Goal: Register for event/course

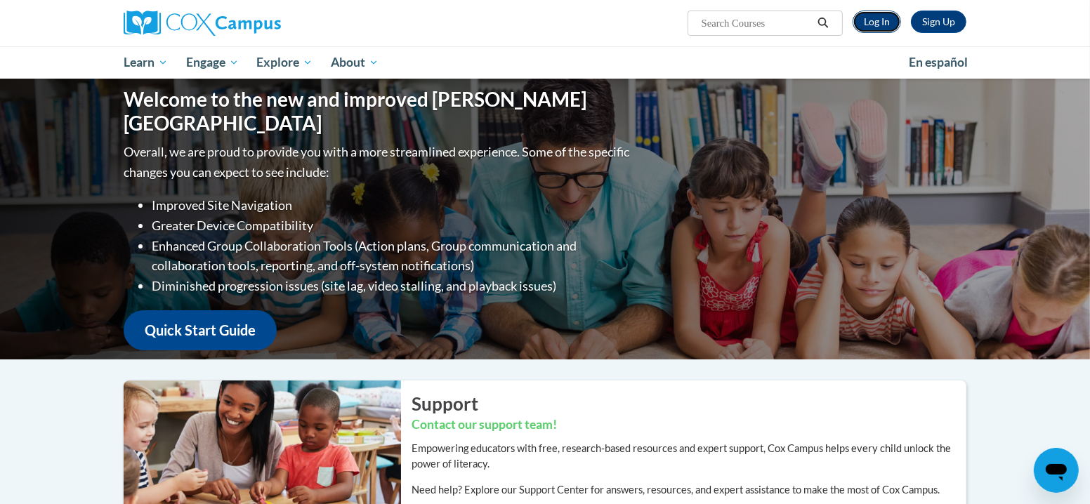
click at [886, 21] on link "Log In" at bounding box center [877, 22] width 48 height 22
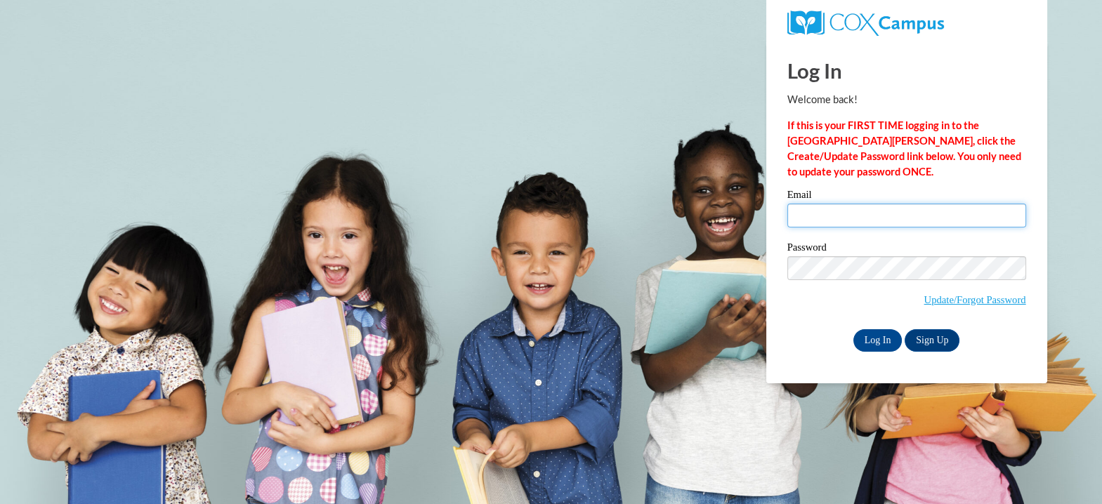
click at [886, 222] on input "Email" at bounding box center [906, 216] width 239 height 24
type input "kpolzin@sasd.net"
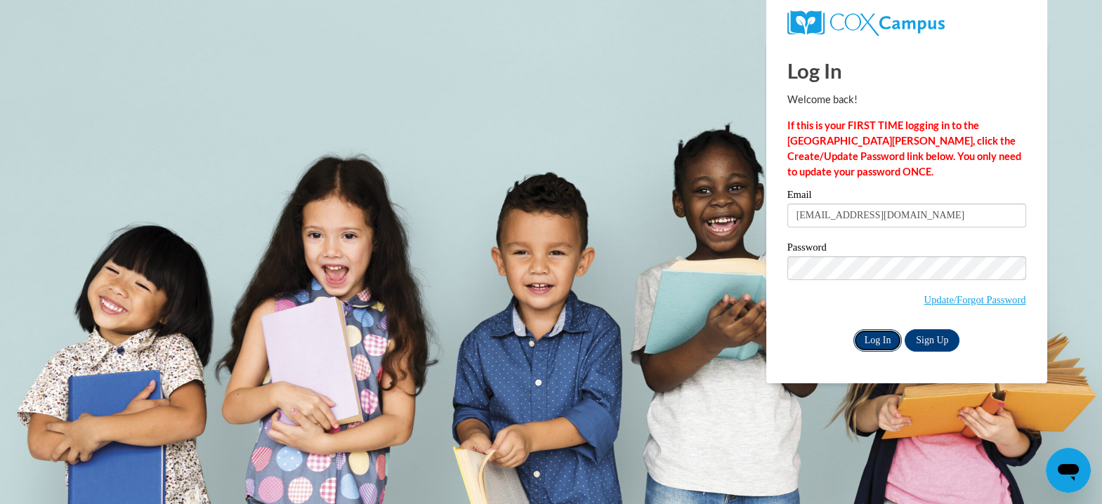
click at [875, 338] on input "Log In" at bounding box center [877, 340] width 49 height 22
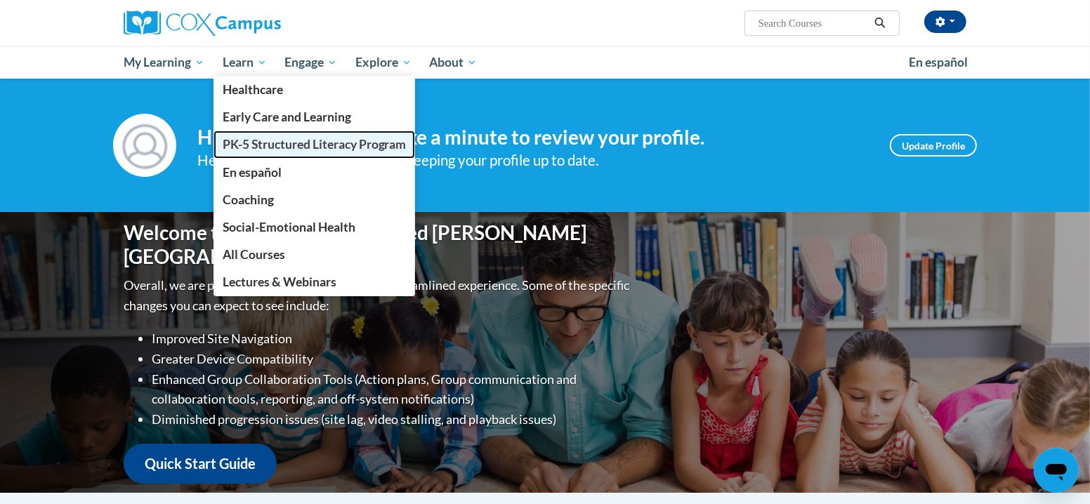
click at [249, 136] on link "PK-5 Structured Literacy Program" at bounding box center [315, 144] width 202 height 27
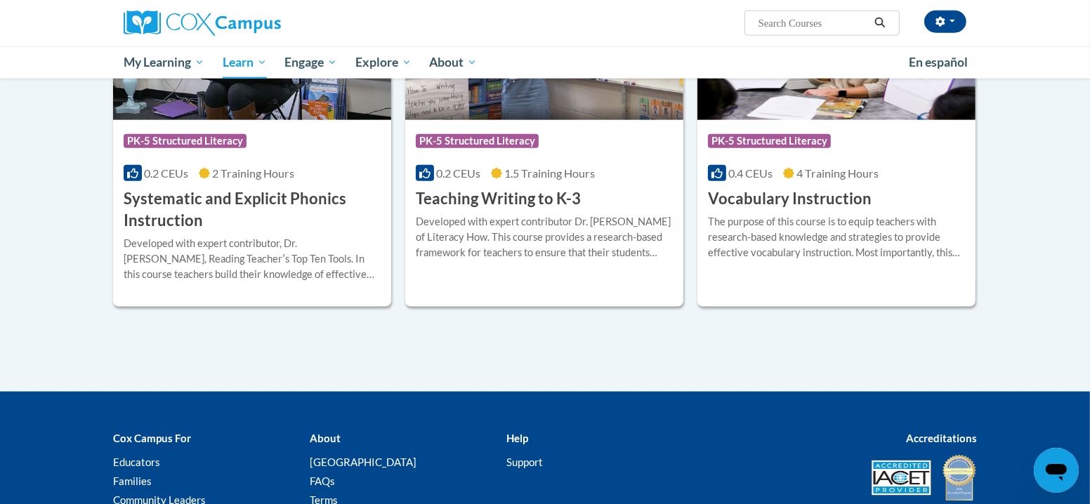
scroll to position [1157, 0]
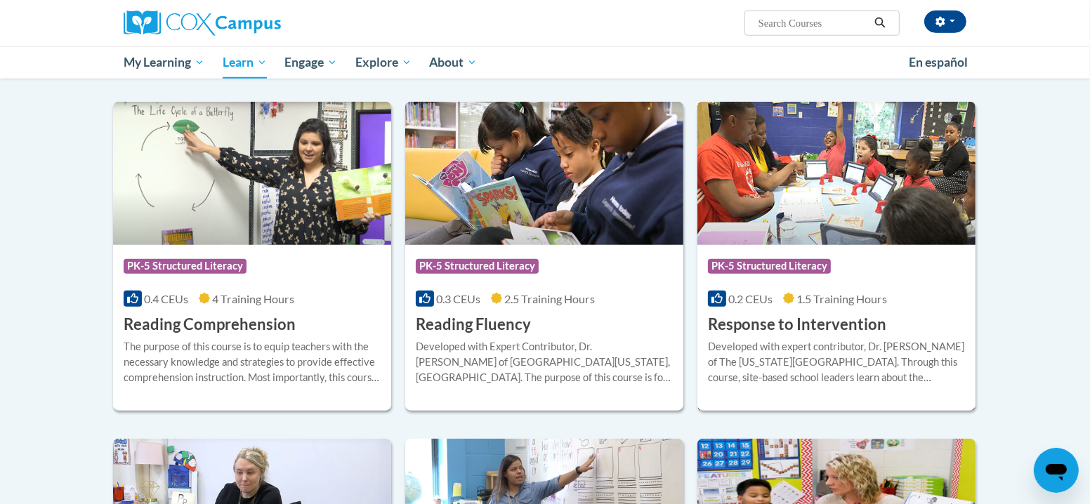
click at [846, 249] on div "Course Category: PK-5 Structured Literacy 0.2 CEUs 1.5 Training Hours COURSE Re…" at bounding box center [836, 290] width 278 height 90
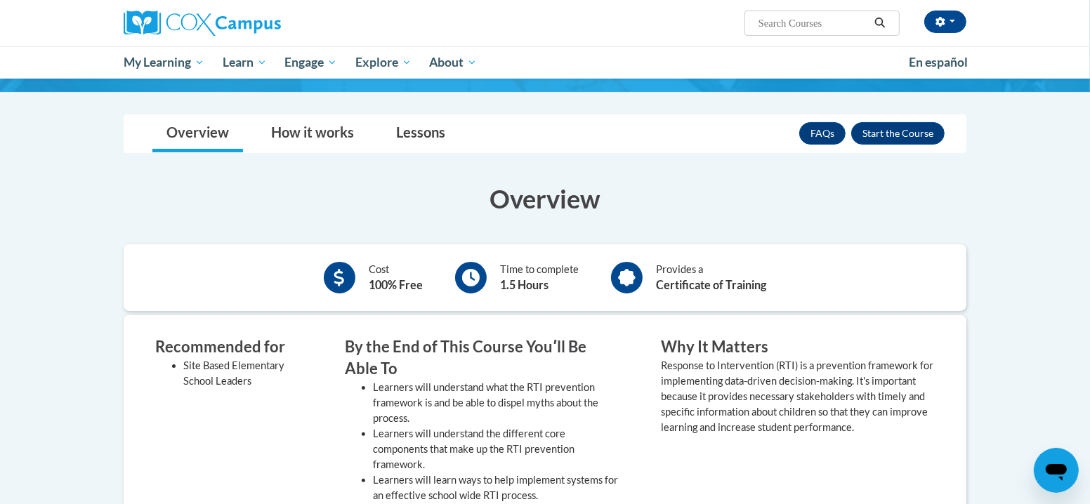
scroll to position [61, 0]
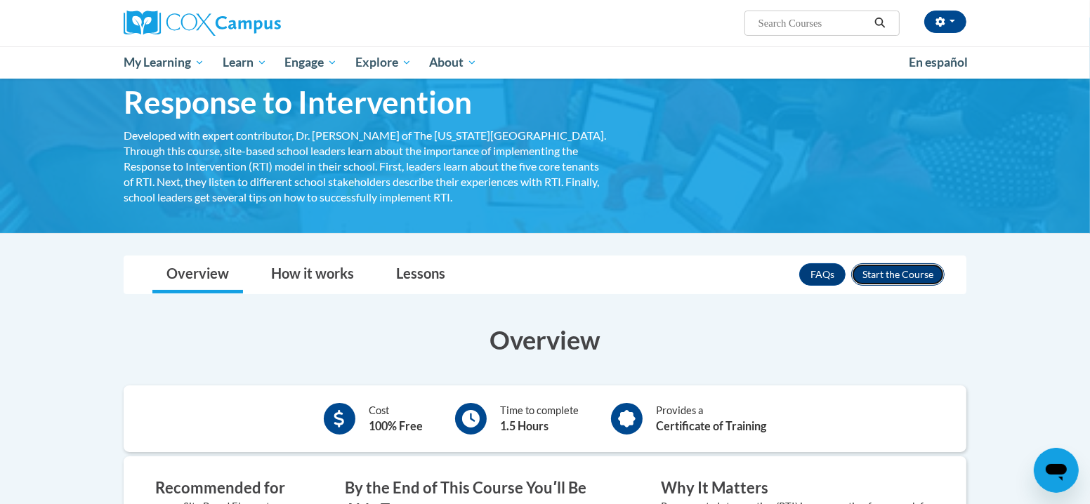
click at [889, 280] on button "Enroll" at bounding box center [897, 274] width 93 height 22
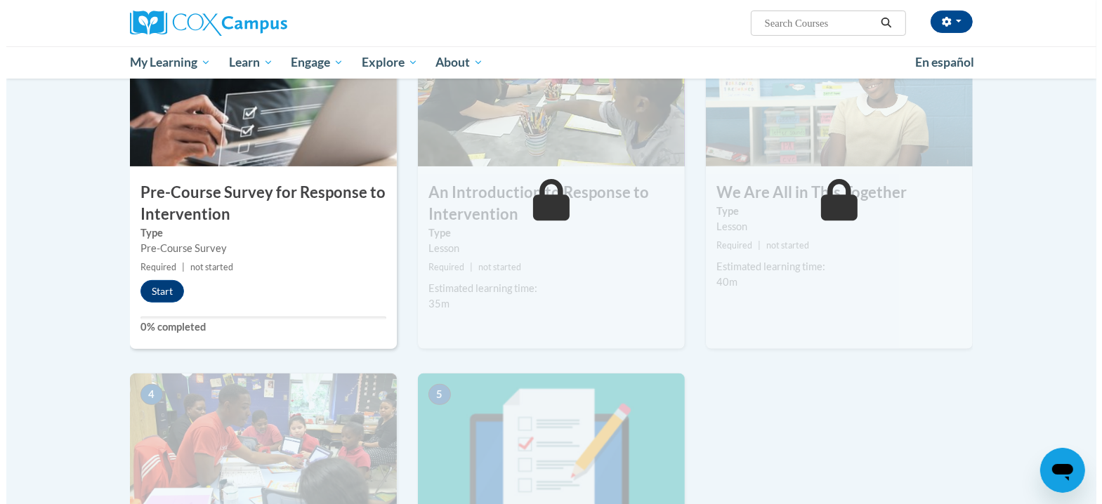
scroll to position [380, 0]
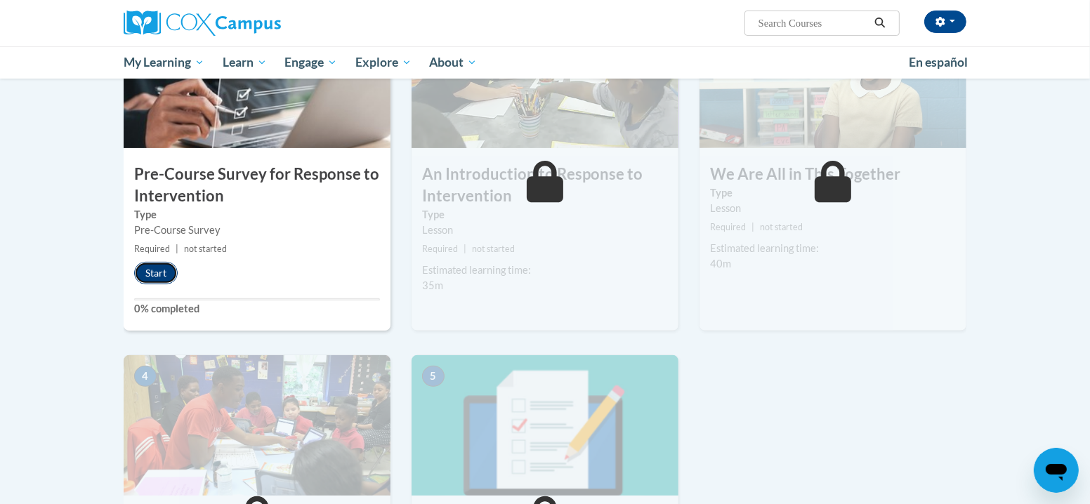
click at [160, 273] on button "Start" at bounding box center [156, 273] width 44 height 22
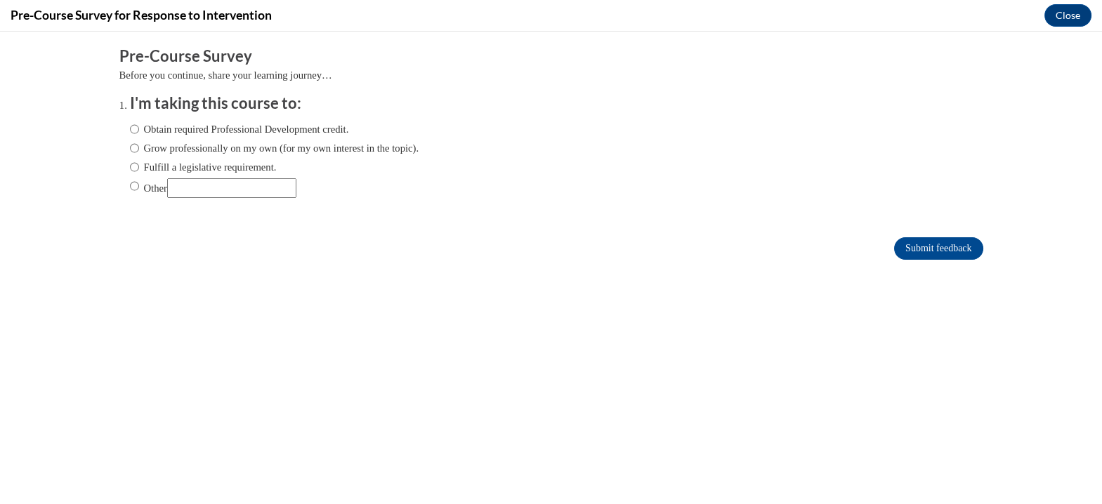
scroll to position [0, 0]
click at [130, 165] on label "Fulfill a legislative requirement." at bounding box center [203, 166] width 147 height 15
click at [130, 165] on input "Fulfill a legislative requirement." at bounding box center [134, 166] width 9 height 15
radio input "true"
click at [931, 240] on input "Submit feedback" at bounding box center [938, 248] width 89 height 22
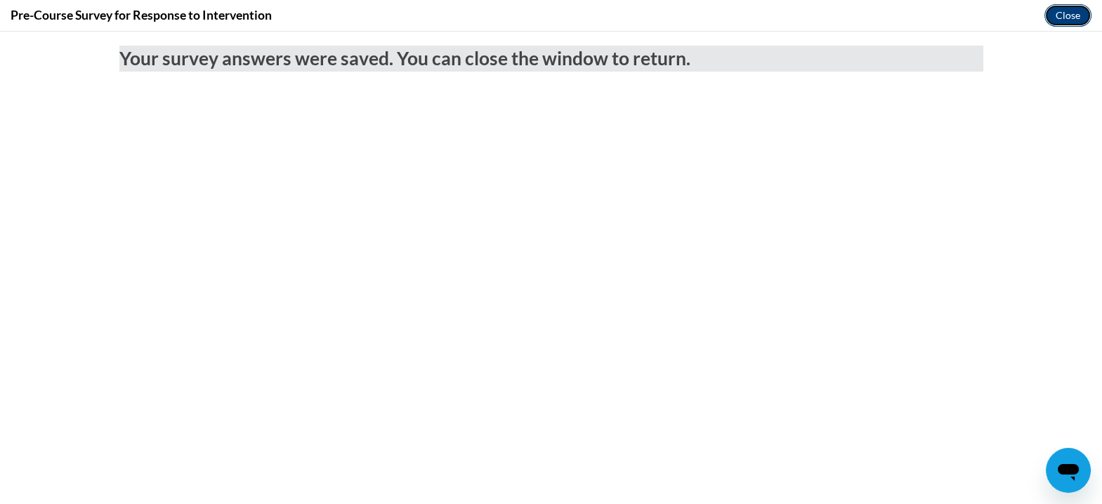
click at [1074, 11] on button "Close" at bounding box center [1067, 15] width 47 height 22
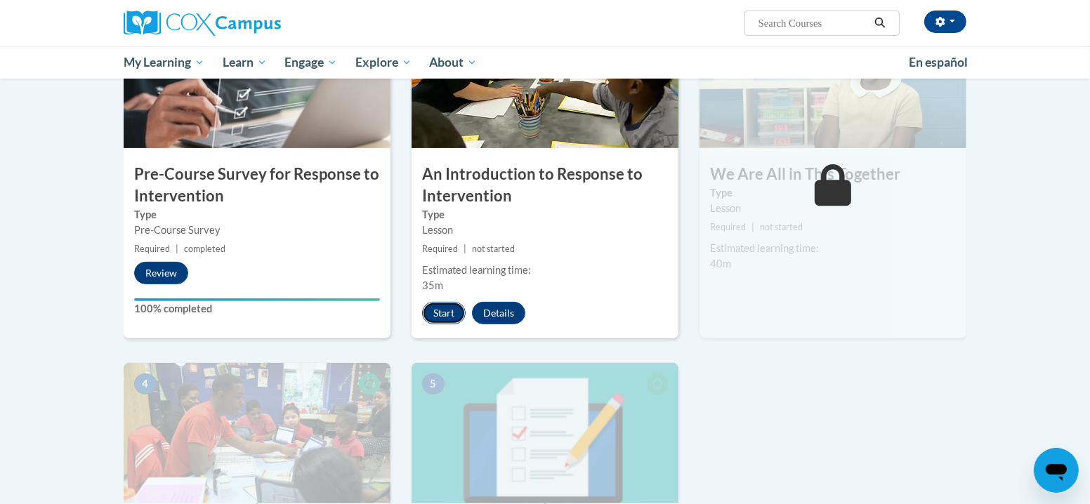
click at [449, 313] on button "Start" at bounding box center [444, 313] width 44 height 22
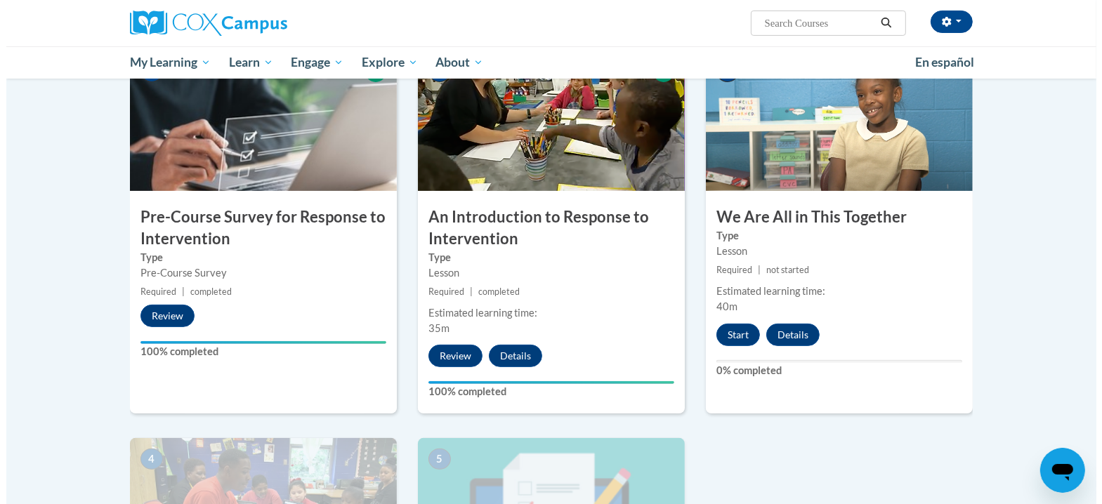
scroll to position [334, 0]
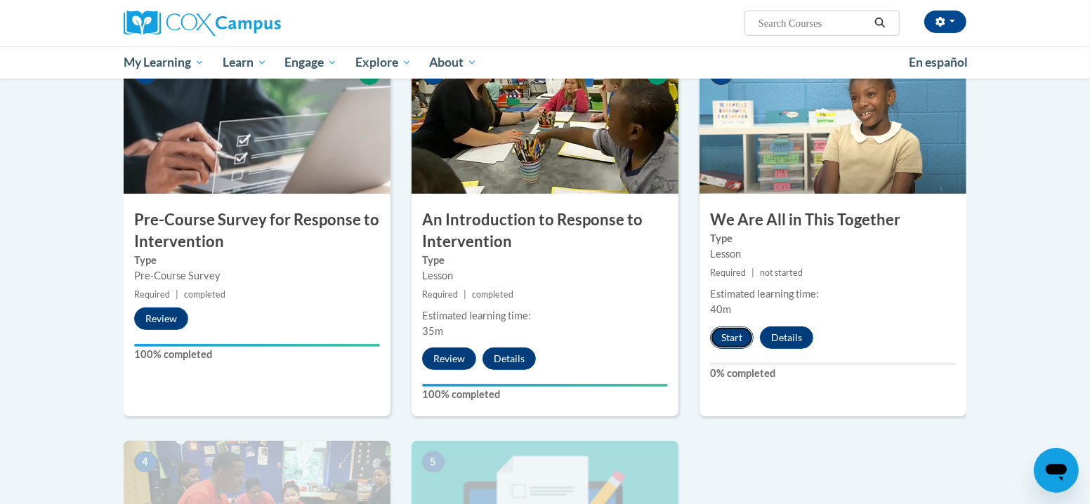
click at [730, 328] on button "Start" at bounding box center [732, 338] width 44 height 22
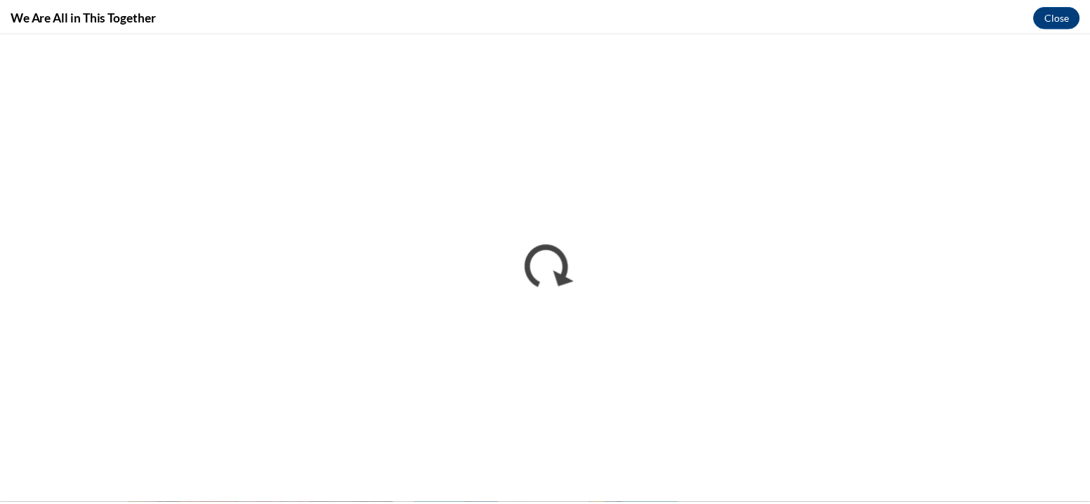
scroll to position [0, 0]
click at [1063, 20] on button "Close" at bounding box center [1067, 15] width 47 height 22
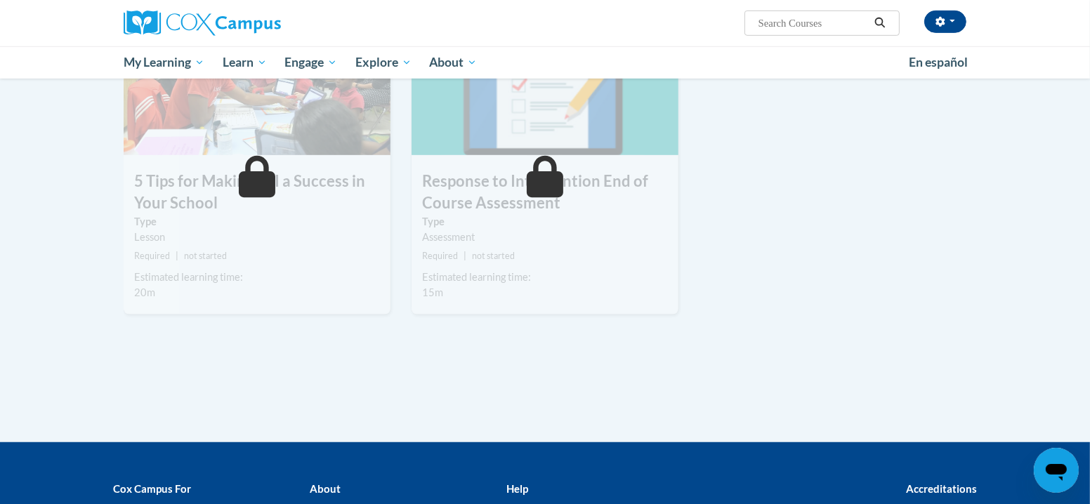
scroll to position [762, 0]
